Goal: Task Accomplishment & Management: Use online tool/utility

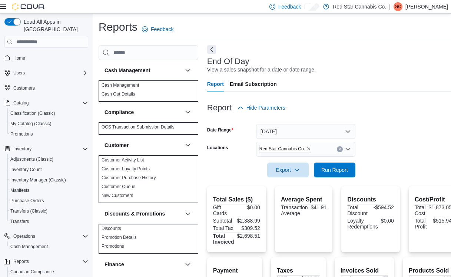
scroll to position [119, 0]
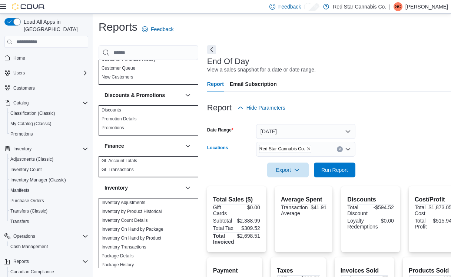
click at [306, 149] on icon "Remove Red Star Cannabis Co. from selection in this group" at bounding box center [308, 149] width 4 height 4
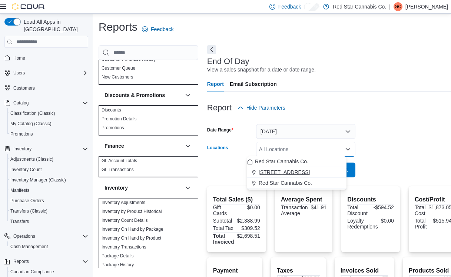
click at [283, 169] on span "[STREET_ADDRESS]" at bounding box center [284, 172] width 51 height 7
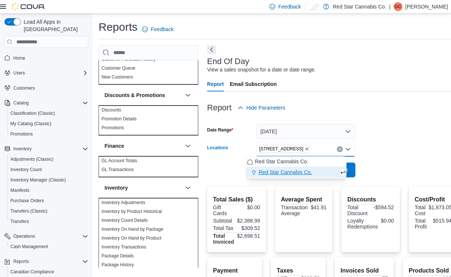
click at [390, 143] on form "Date Range [DATE] Locations [STREET_ADDRESS] Selected. [STREET_ADDRESS] Press B…" at bounding box center [332, 146] width 250 height 62
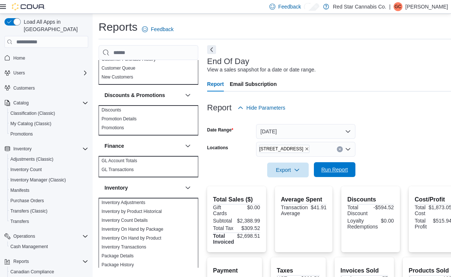
click at [334, 170] on span "Run Report" at bounding box center [334, 169] width 27 height 7
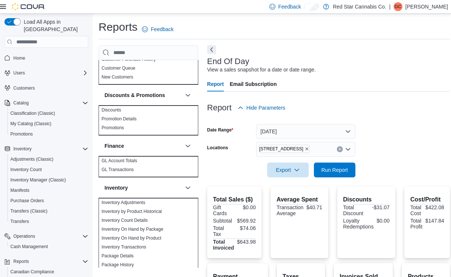
click at [304, 147] on icon "Remove 15191 Yonge St. from selection in this group" at bounding box center [306, 149] width 4 height 4
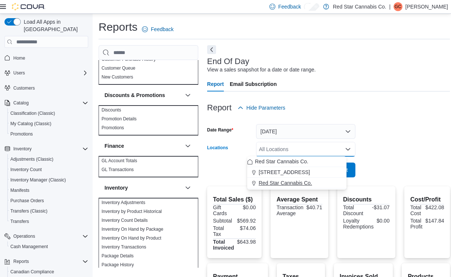
click at [283, 182] on span "Red Star Cannabis Co." at bounding box center [285, 182] width 53 height 7
click at [382, 147] on form "Date Range [DATE] Locations Red Star Cannabis Co. Combo box. Selected. Red Star…" at bounding box center [328, 146] width 243 height 62
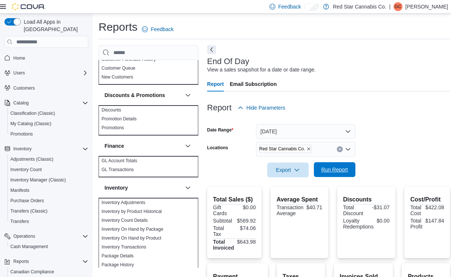
click at [339, 167] on span "Run Report" at bounding box center [334, 169] width 41 height 15
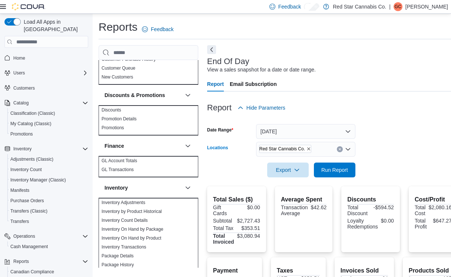
click at [306, 150] on icon "Remove Red Star Cannabis Co. from selection in this group" at bounding box center [308, 149] width 4 height 4
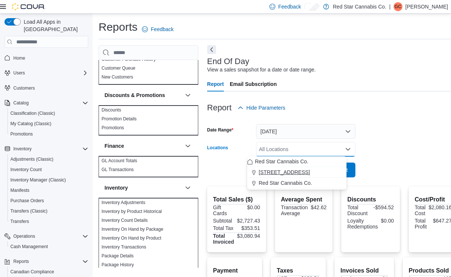
click at [288, 172] on span "[STREET_ADDRESS]" at bounding box center [284, 172] width 51 height 7
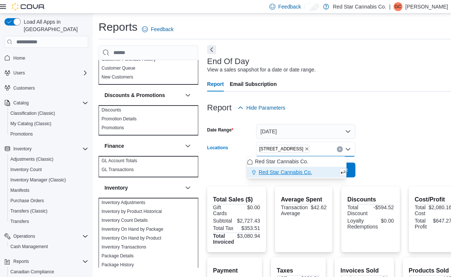
click at [397, 142] on form "Date Range [DATE] Locations [STREET_ADDRESS] Selected. [STREET_ADDRESS] Press B…" at bounding box center [332, 146] width 250 height 62
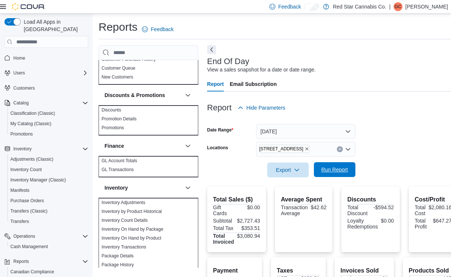
click at [330, 172] on span "Run Report" at bounding box center [334, 169] width 27 height 7
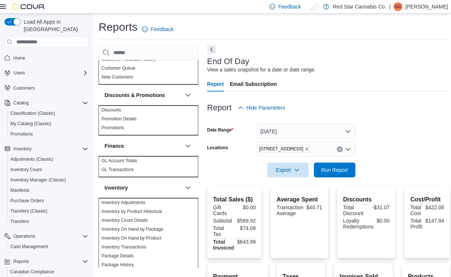
click at [354, 136] on form "Date Range [DATE] Locations [STREET_ADDRESS] Export Run Report" at bounding box center [328, 146] width 243 height 62
click at [340, 170] on span "Run Report" at bounding box center [334, 169] width 41 height 15
click at [304, 149] on icon "Remove 15191 Yonge St. from selection in this group" at bounding box center [306, 149] width 4 height 4
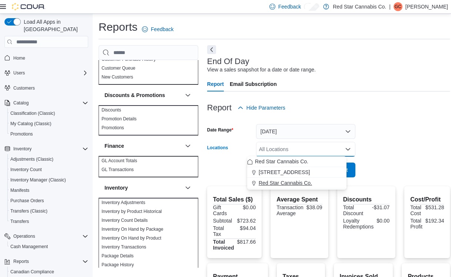
click at [284, 184] on span "Red Star Cannabis Co." at bounding box center [285, 182] width 53 height 7
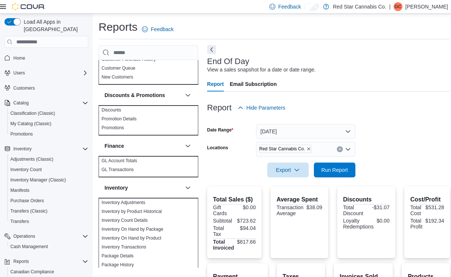
click at [401, 153] on form "Date Range [DATE] Locations Red Star Cannabis Co. Export Run Report" at bounding box center [328, 146] width 243 height 62
click at [321, 172] on span "Run Report" at bounding box center [334, 169] width 27 height 7
